Goal: Navigation & Orientation: Find specific page/section

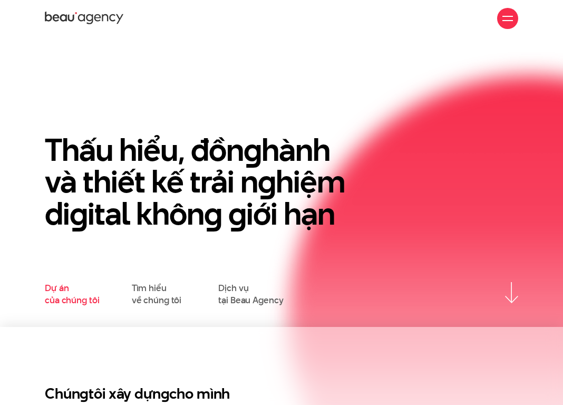
click at [61, 293] on link "Dự án của chúng tôi" at bounding box center [72, 294] width 54 height 24
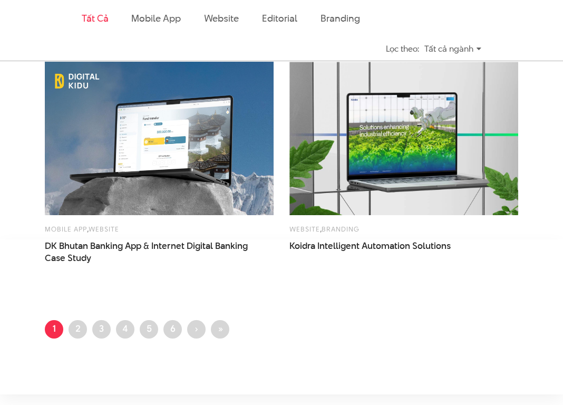
scroll to position [1443, 0]
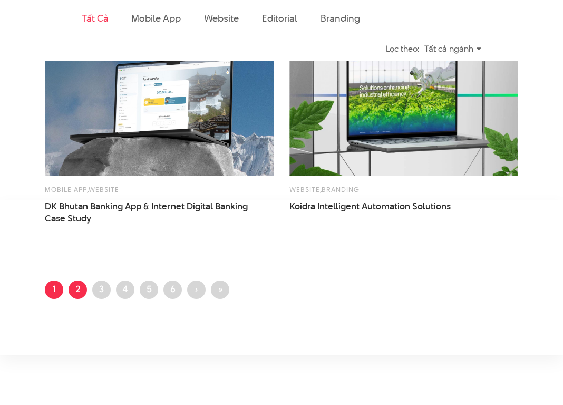
click at [79, 286] on link "Trang 2" at bounding box center [78, 290] width 18 height 18
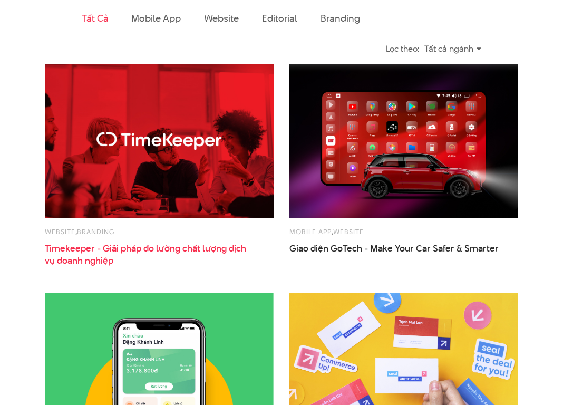
scroll to position [1192, 0]
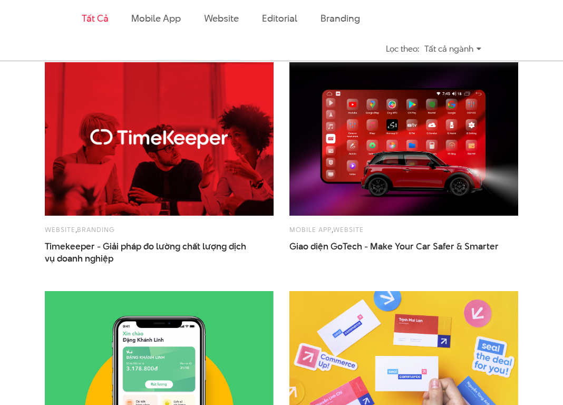
click at [203, 185] on img at bounding box center [159, 138] width 252 height 169
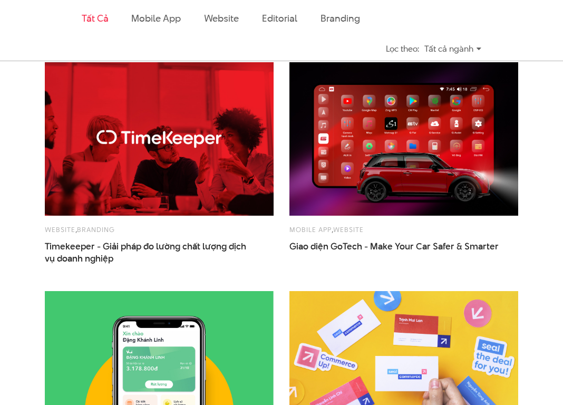
scroll to position [1580, 0]
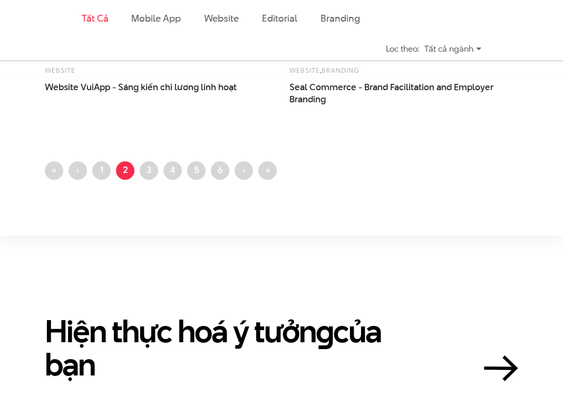
click at [158, 162] on li "Trang 3" at bounding box center [149, 170] width 18 height 18
click at [156, 164] on link "Trang 3" at bounding box center [149, 170] width 18 height 18
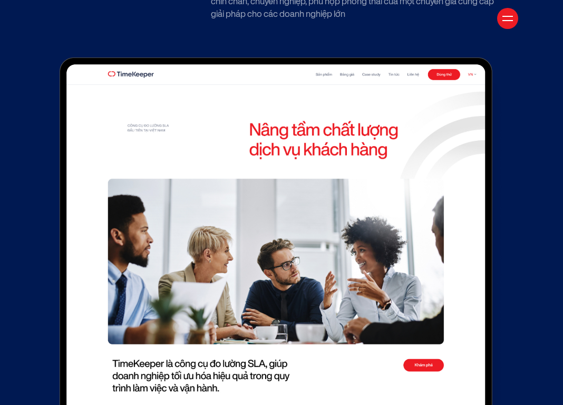
scroll to position [3787, 0]
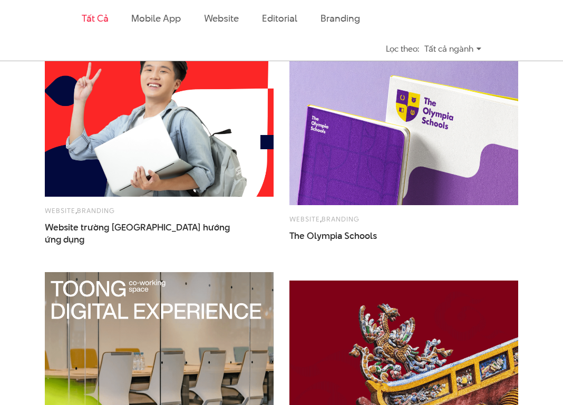
scroll to position [1459, 0]
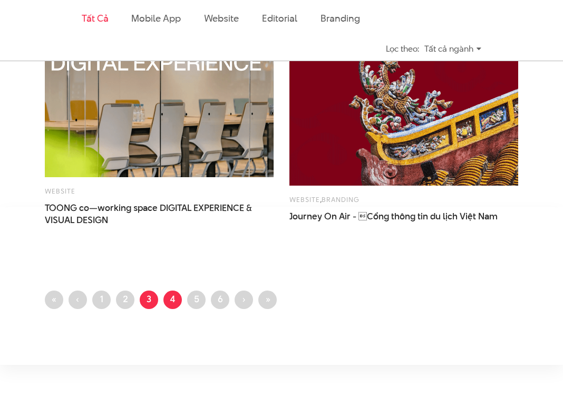
click at [175, 299] on link "Trang 4" at bounding box center [172, 300] width 18 height 18
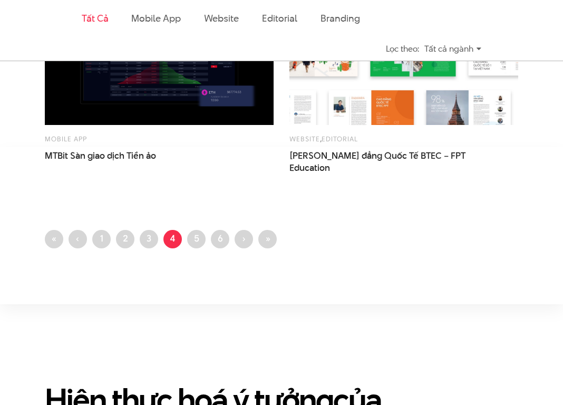
scroll to position [1559, 0]
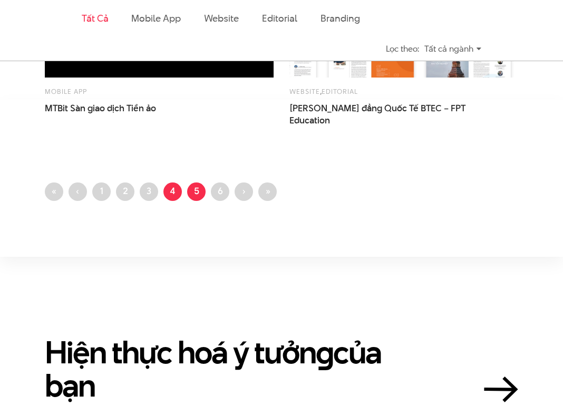
click at [198, 190] on link "Trang 5" at bounding box center [196, 191] width 18 height 18
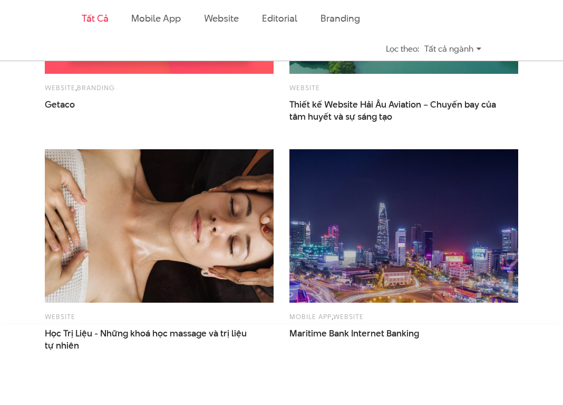
scroll to position [1383, 0]
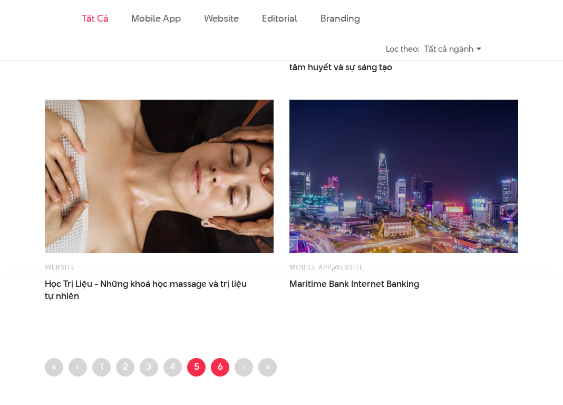
click at [211, 370] on link "Trang 6" at bounding box center [220, 367] width 18 height 18
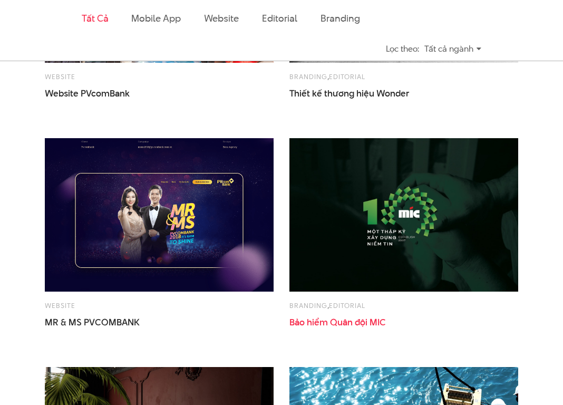
scroll to position [421, 0]
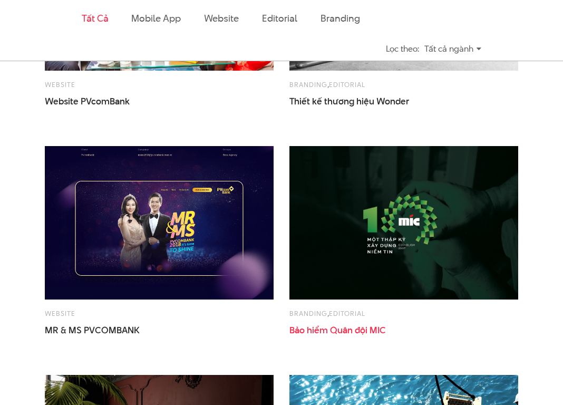
click at [353, 237] on img at bounding box center [404, 222] width 229 height 153
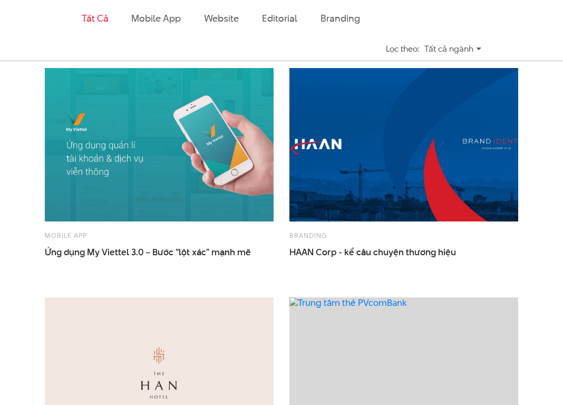
scroll to position [1071, 0]
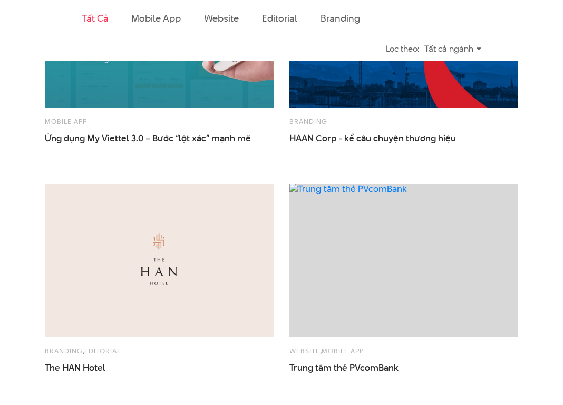
click at [409, 94] on img at bounding box center [404, 30] width 252 height 169
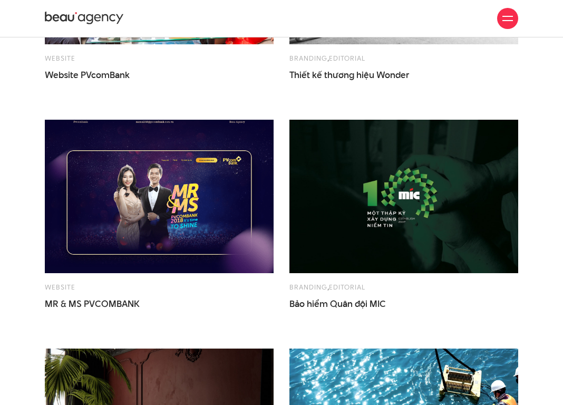
scroll to position [0, 0]
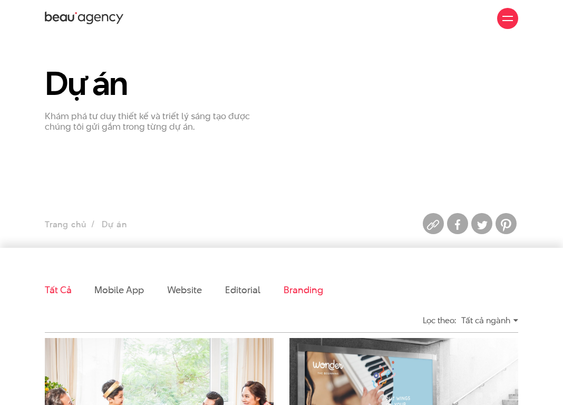
click at [299, 285] on link "Branding" at bounding box center [303, 289] width 39 height 13
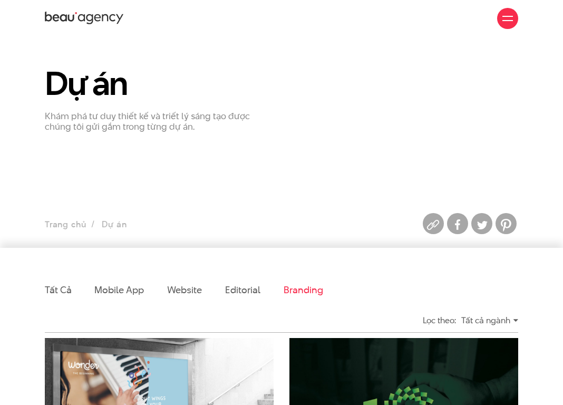
click at [307, 292] on link "Branding" at bounding box center [303, 289] width 39 height 13
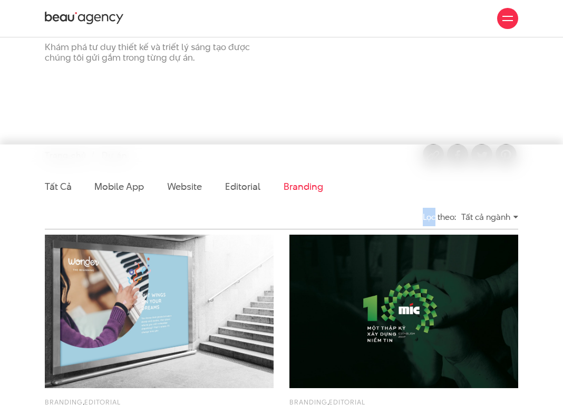
click at [287, 184] on link "Branding" at bounding box center [303, 186] width 39 height 13
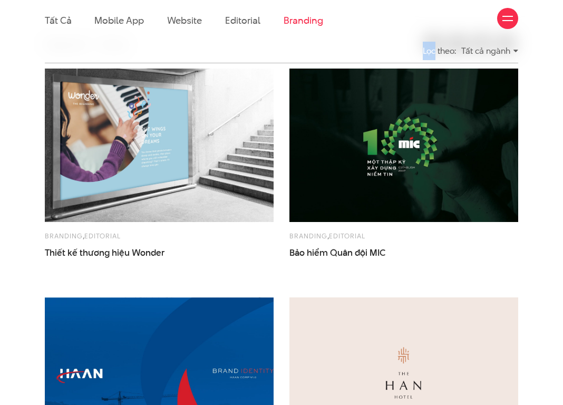
scroll to position [272, 0]
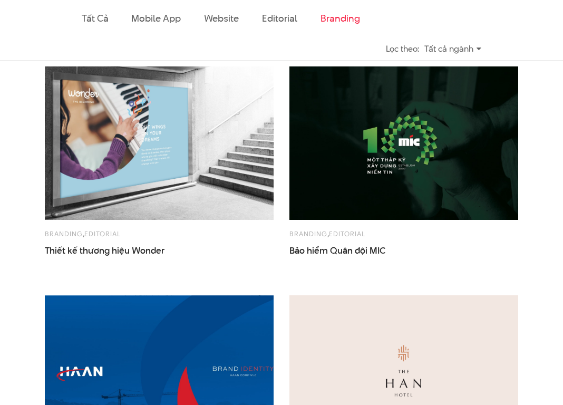
click at [93, 26] on li "Tất cả" at bounding box center [95, 18] width 26 height 37
click at [98, 17] on link "Tất cả" at bounding box center [95, 18] width 26 height 13
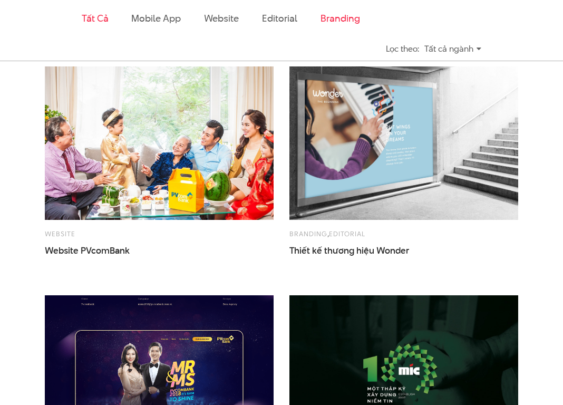
click at [345, 14] on link "Branding" at bounding box center [340, 18] width 39 height 13
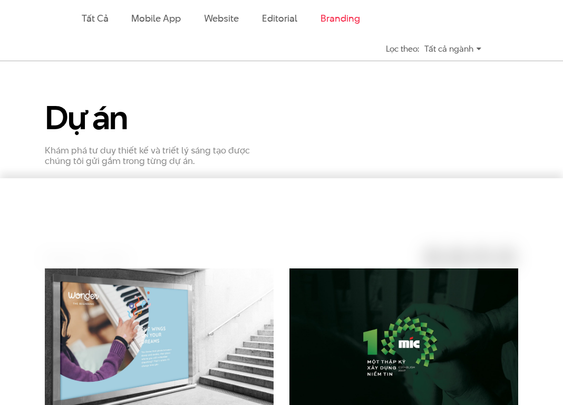
scroll to position [0, 0]
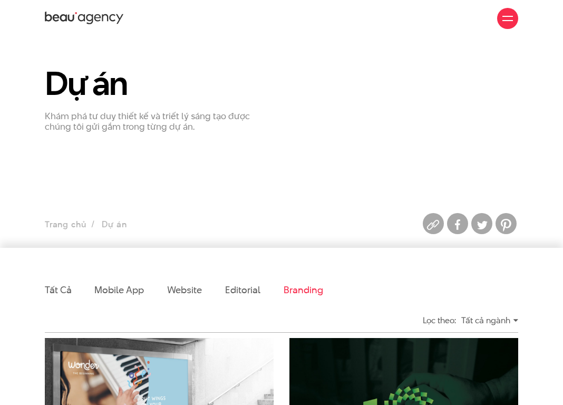
click at [112, 221] on ul "Trang chủ Dự án" at bounding box center [220, 224] width 351 height 15
click at [73, 219] on link "Trang chủ" at bounding box center [65, 224] width 41 height 12
click at [60, 287] on link "Tất cả" at bounding box center [58, 289] width 26 height 13
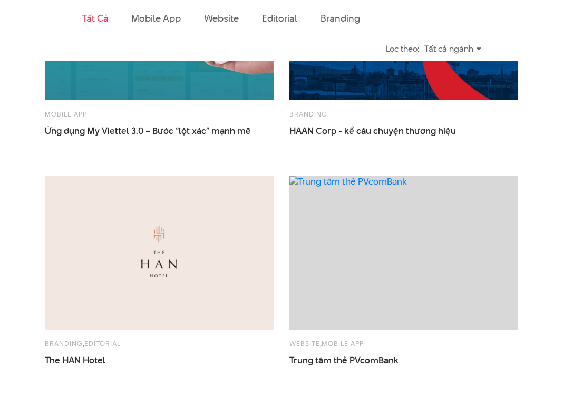
scroll to position [1176, 0]
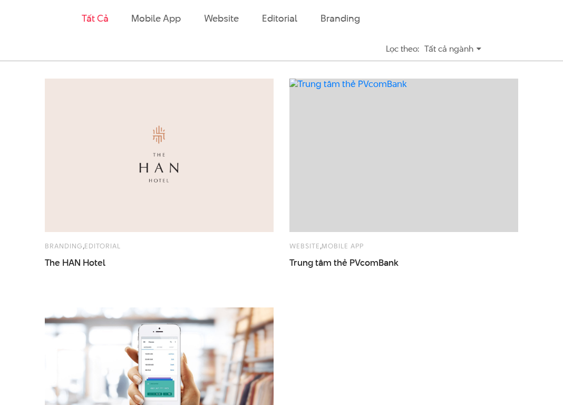
click at [204, 191] on img at bounding box center [159, 155] width 252 height 169
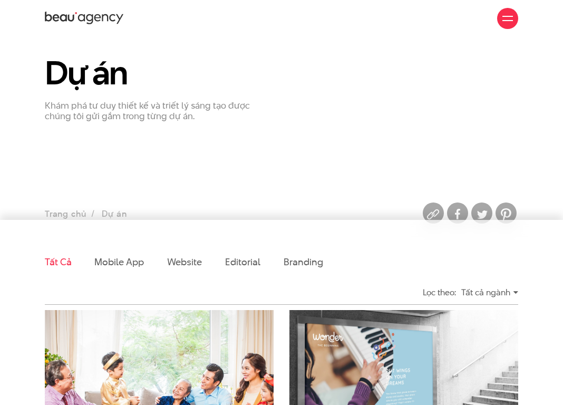
scroll to position [0, 0]
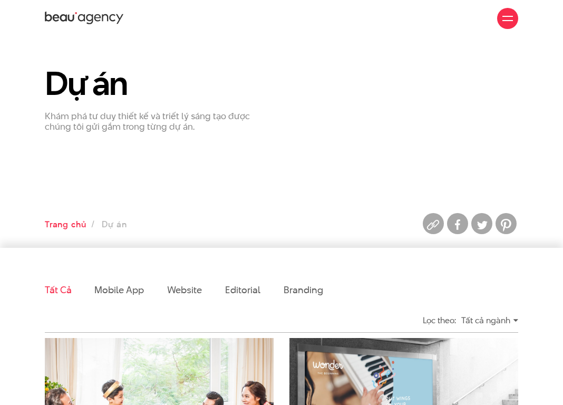
click at [66, 222] on link "Trang chủ" at bounding box center [65, 224] width 41 height 12
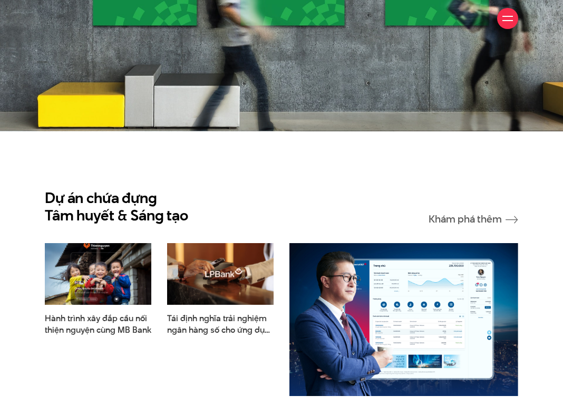
scroll to position [3434, 0]
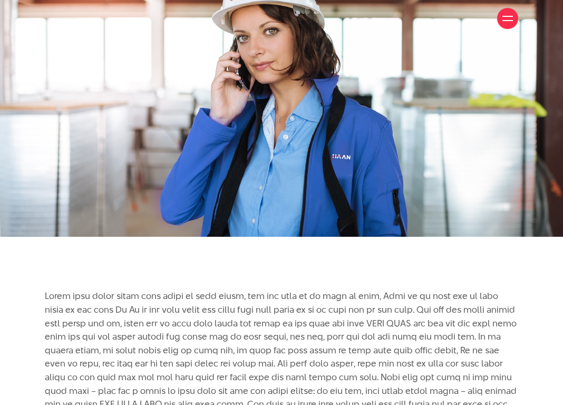
scroll to position [3907, 0]
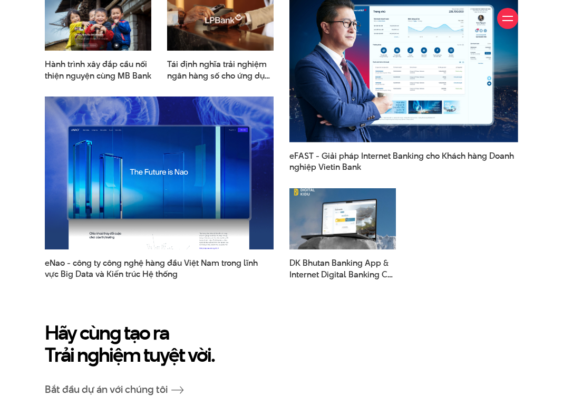
scroll to position [3542, 0]
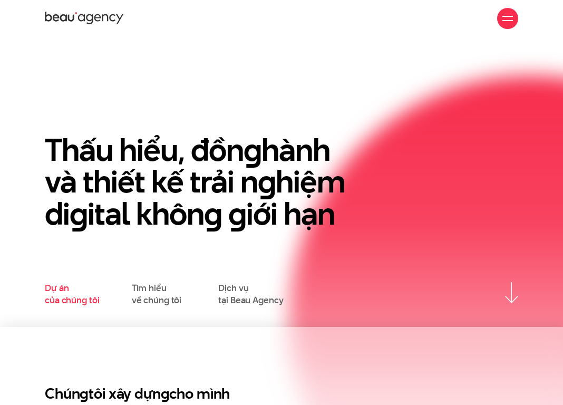
click at [64, 296] on link "Dự án của chúng tôi" at bounding box center [72, 294] width 54 height 24
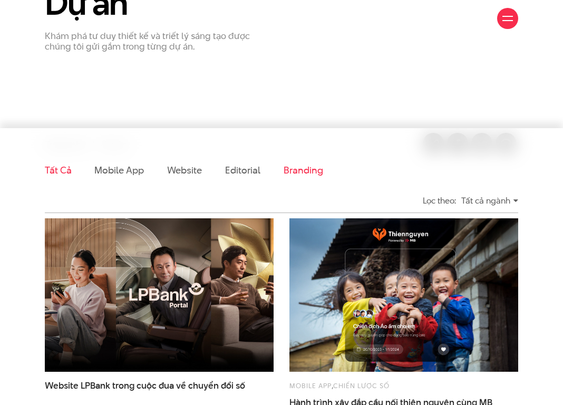
click at [290, 175] on link "Branding" at bounding box center [303, 169] width 39 height 13
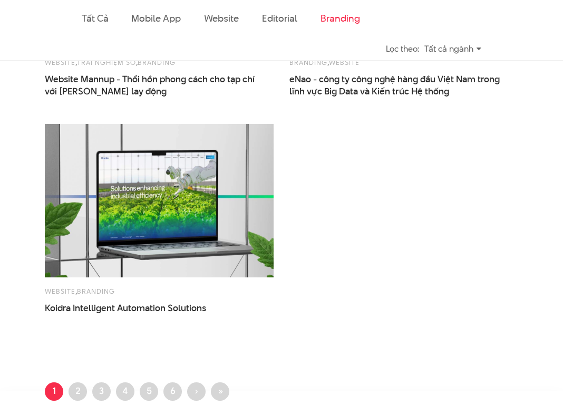
scroll to position [551, 0]
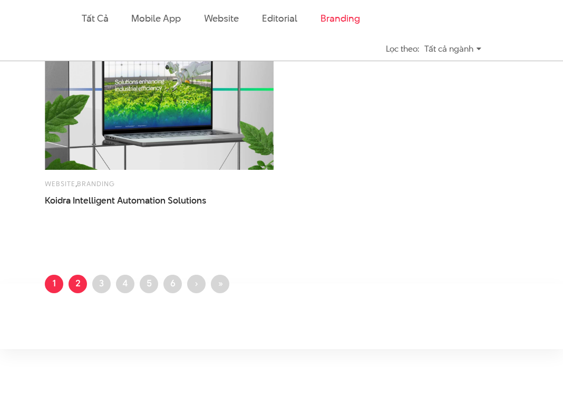
click at [84, 285] on link "Trang 2" at bounding box center [78, 284] width 18 height 18
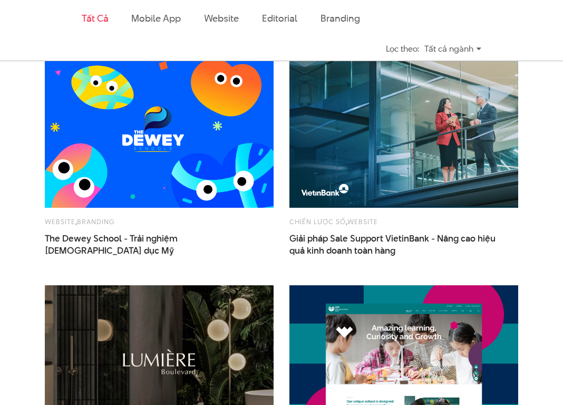
scroll to position [516, 0]
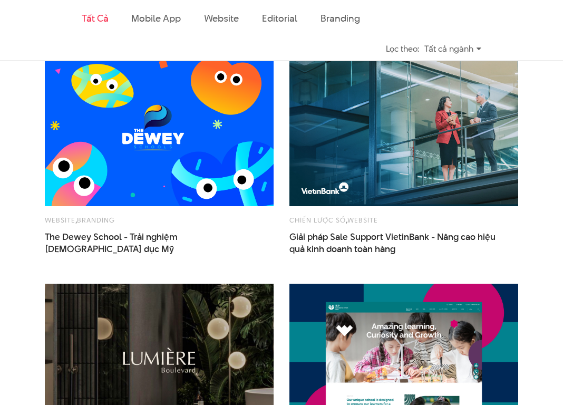
click at [223, 186] on img at bounding box center [159, 129] width 252 height 169
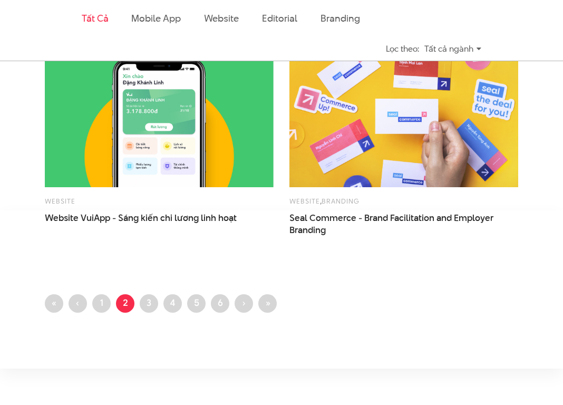
scroll to position [1479, 0]
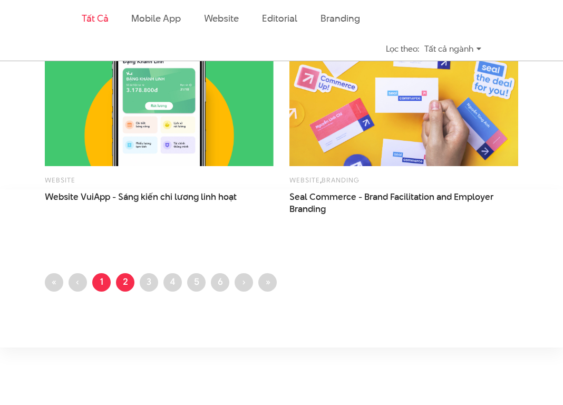
click at [105, 278] on link "Trang 1" at bounding box center [101, 282] width 18 height 18
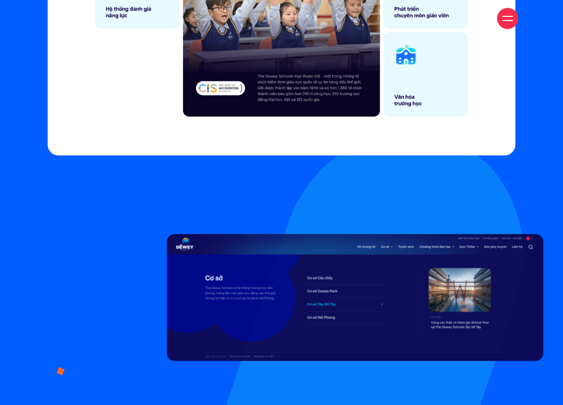
scroll to position [3414, 0]
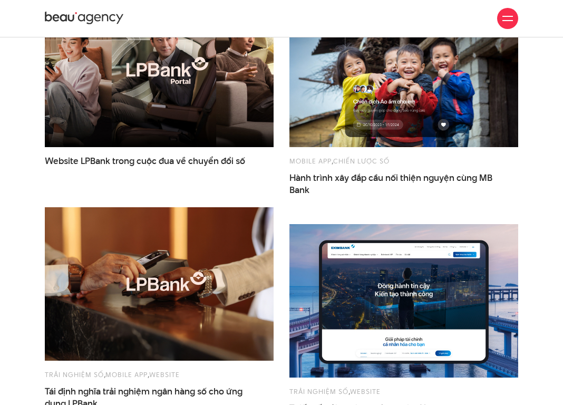
scroll to position [104, 0]
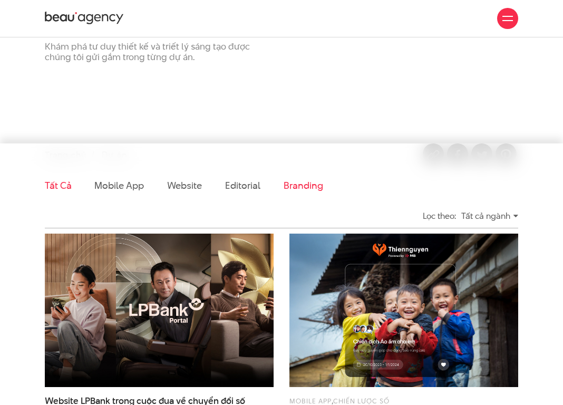
click at [287, 188] on link "Branding" at bounding box center [303, 185] width 39 height 13
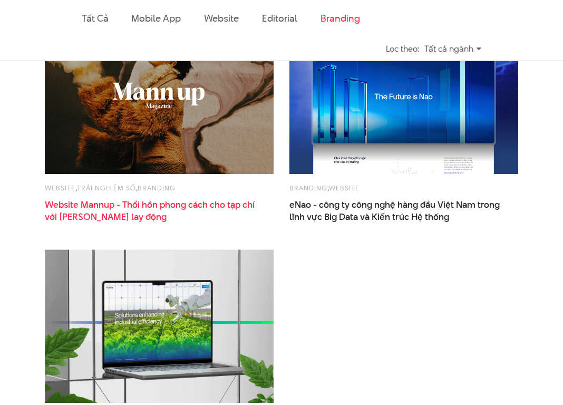
scroll to position [320, 0]
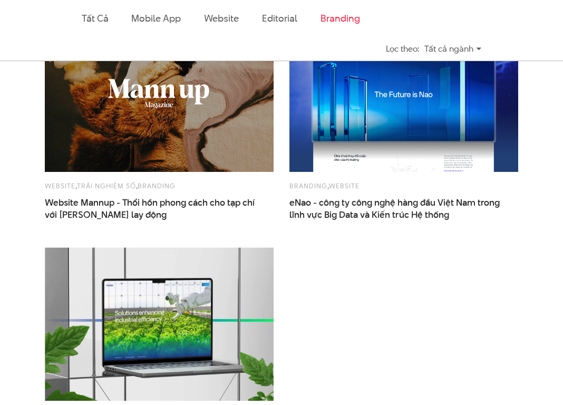
click at [188, 141] on img at bounding box center [159, 95] width 252 height 169
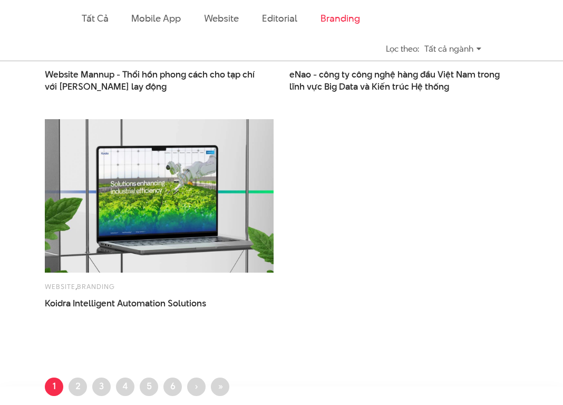
scroll to position [534, 0]
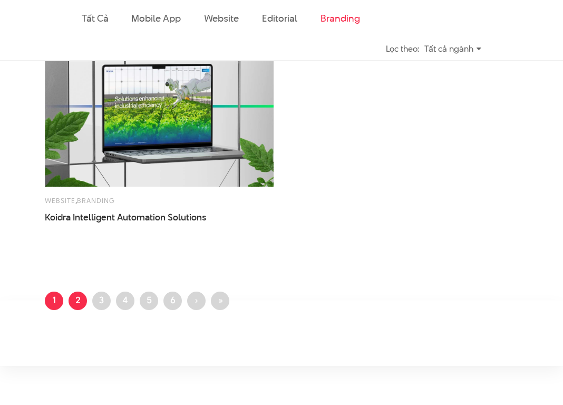
click at [83, 297] on link "Trang 2" at bounding box center [78, 301] width 18 height 18
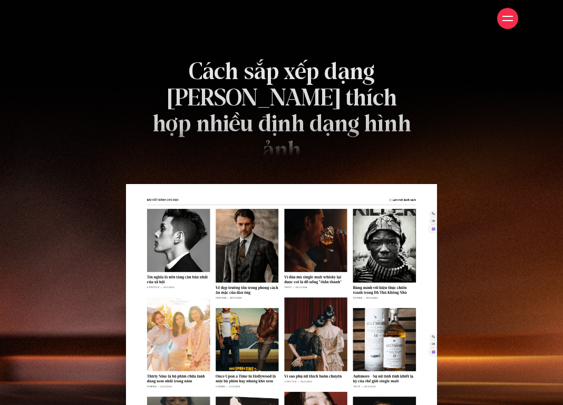
scroll to position [3891, 0]
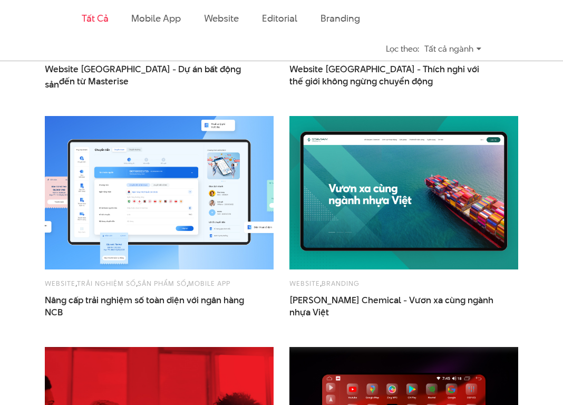
scroll to position [910, 0]
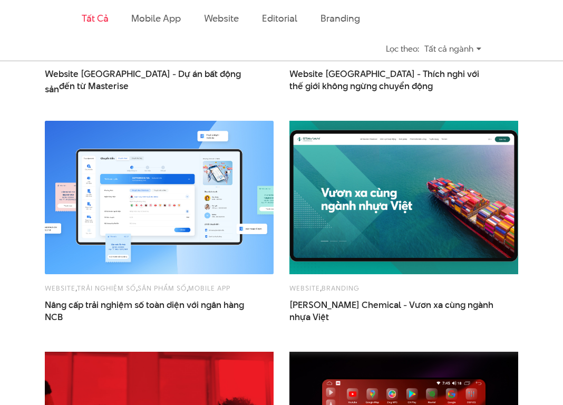
click at [326, 230] on img at bounding box center [404, 197] width 252 height 169
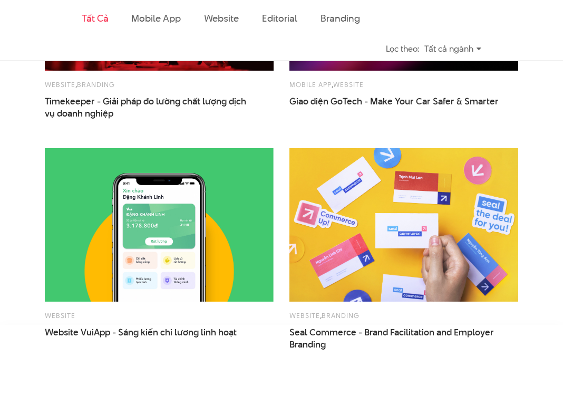
scroll to position [1268, 0]
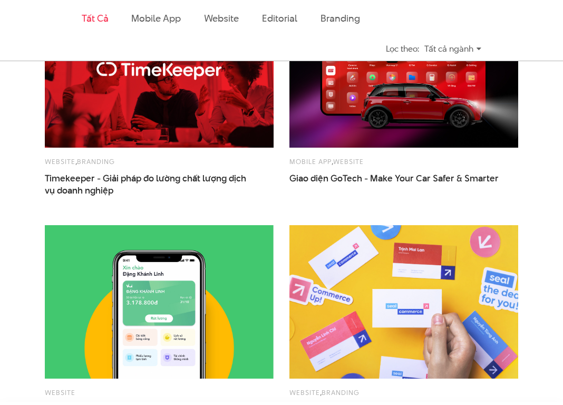
click at [373, 277] on img at bounding box center [404, 301] width 252 height 169
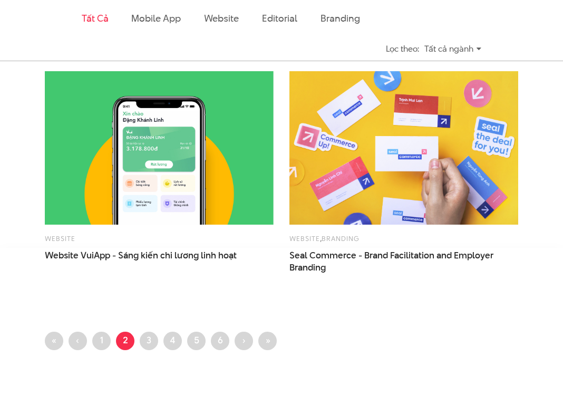
scroll to position [1422, 0]
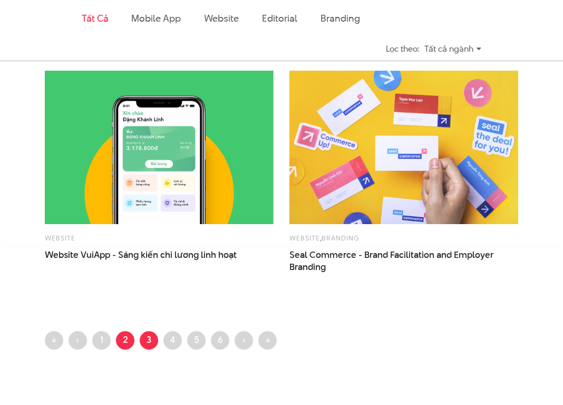
click at [148, 338] on link "Trang 3" at bounding box center [149, 340] width 18 height 18
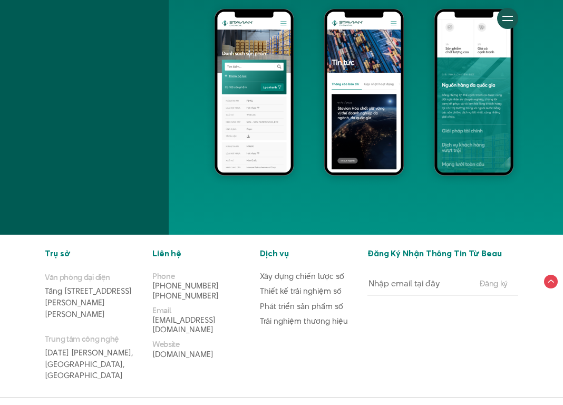
scroll to position [5572, 0]
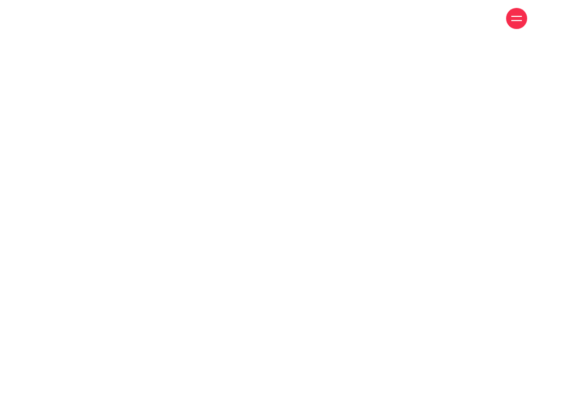
scroll to position [6042, 0]
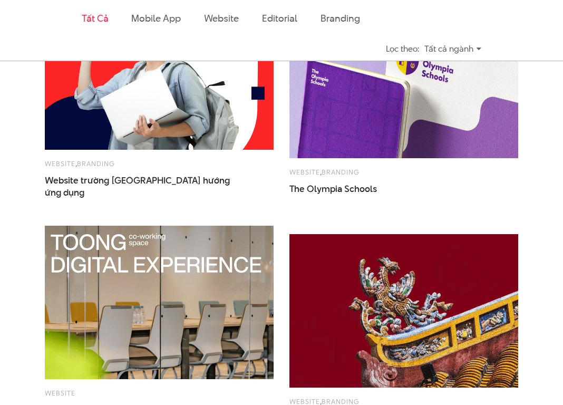
scroll to position [1264, 0]
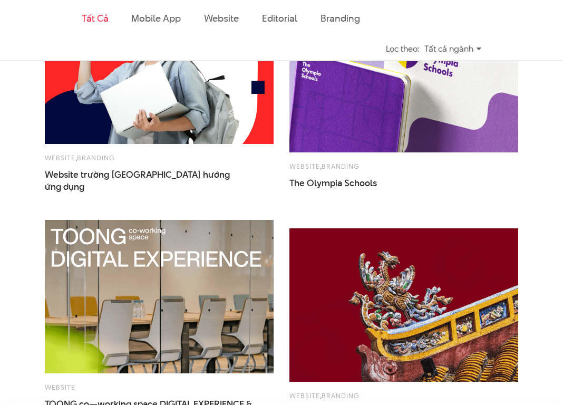
click at [358, 105] on img at bounding box center [404, 75] width 252 height 169
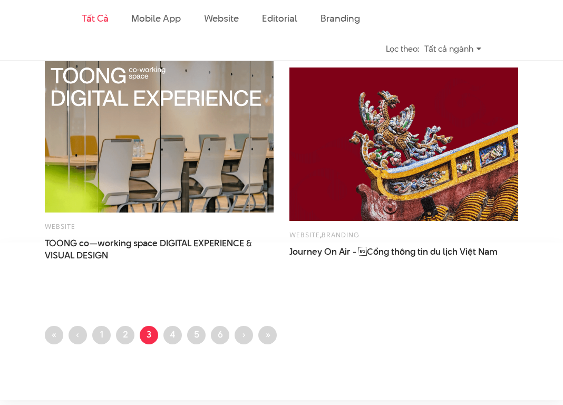
scroll to position [1564, 0]
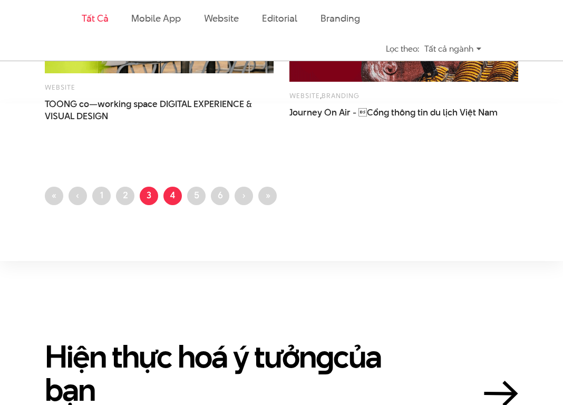
click at [178, 200] on link "Trang 4" at bounding box center [172, 196] width 18 height 18
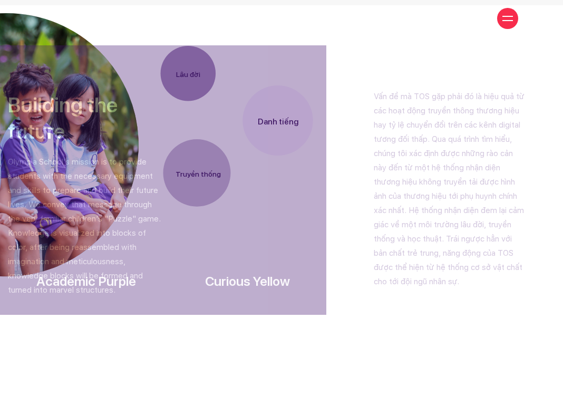
scroll to position [3973, 0]
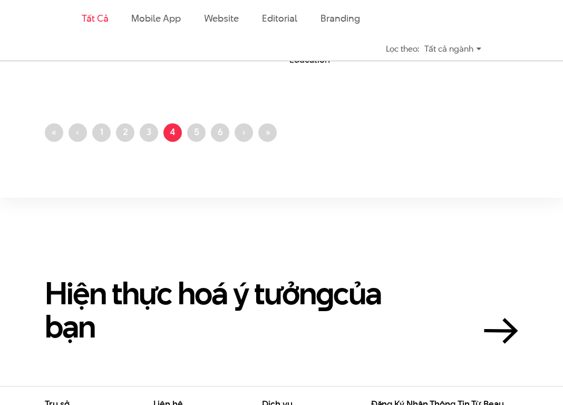
scroll to position [1644, 0]
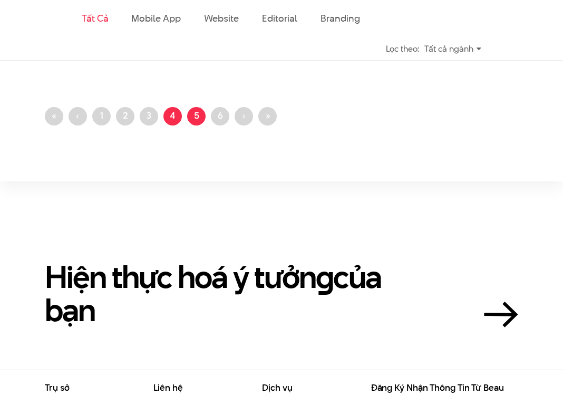
click at [204, 115] on link "Trang 5" at bounding box center [196, 116] width 18 height 18
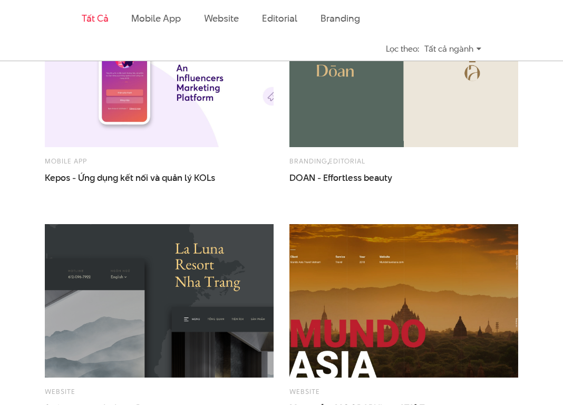
scroll to position [518, 0]
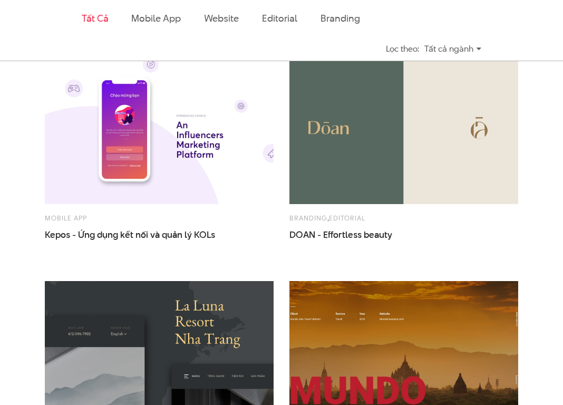
click at [318, 159] on img at bounding box center [404, 127] width 252 height 169
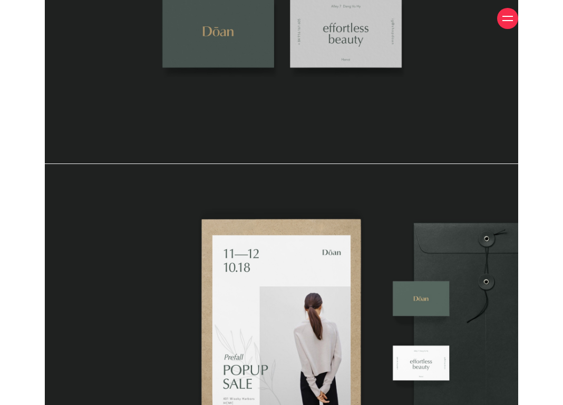
scroll to position [1515, 0]
